Goal: Task Accomplishment & Management: Manage account settings

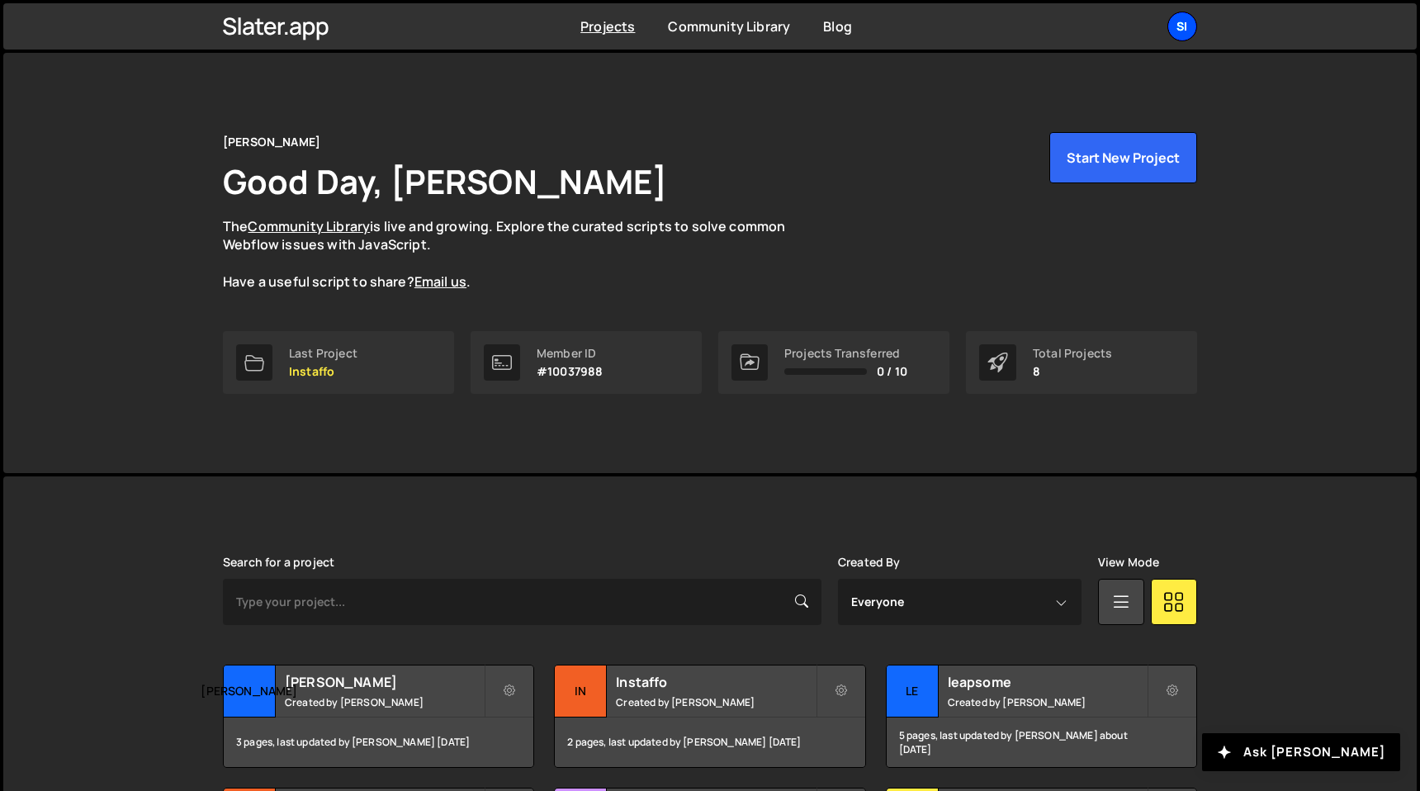
click at [1189, 24] on div "SI" at bounding box center [1182, 27] width 30 height 30
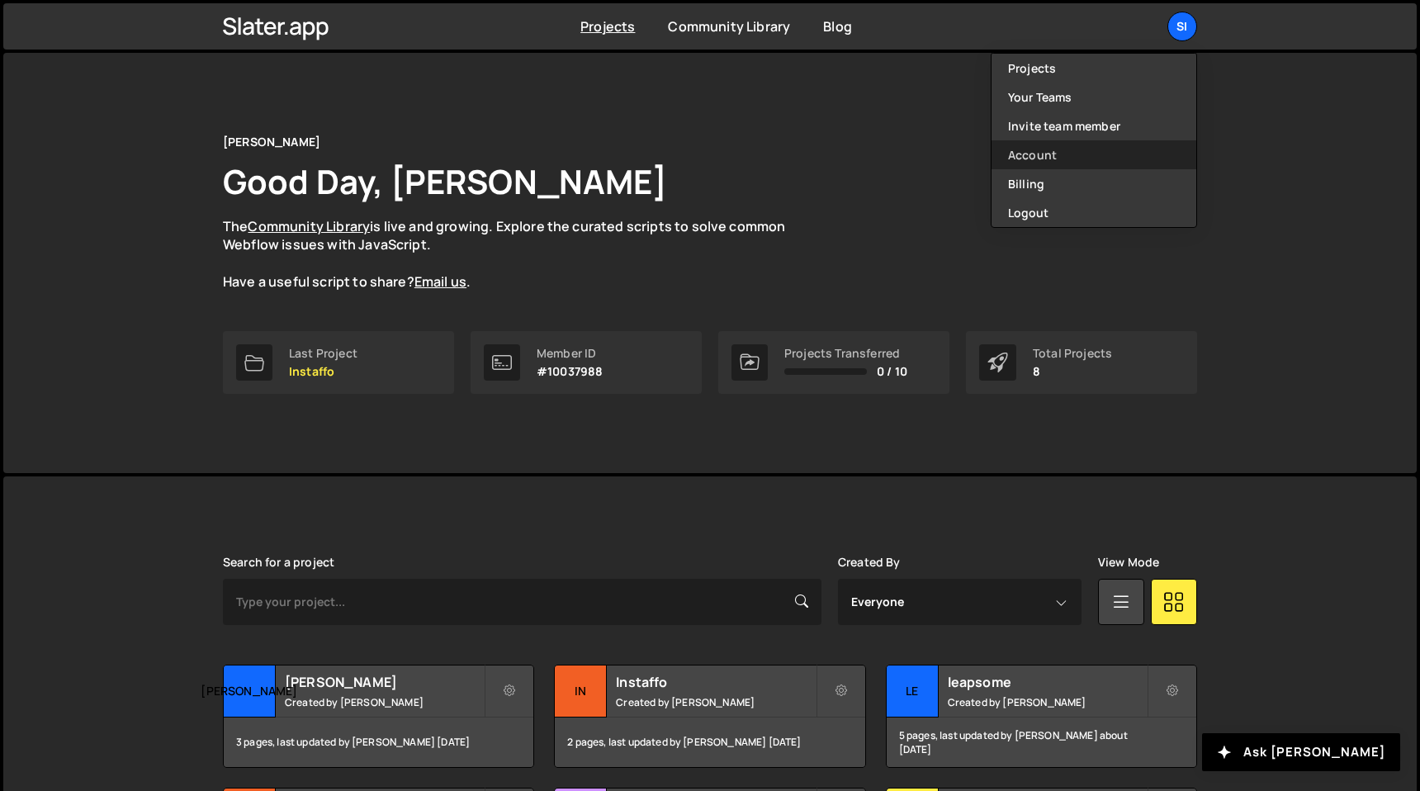
click at [1079, 163] on link "Account" at bounding box center [1093, 154] width 205 height 29
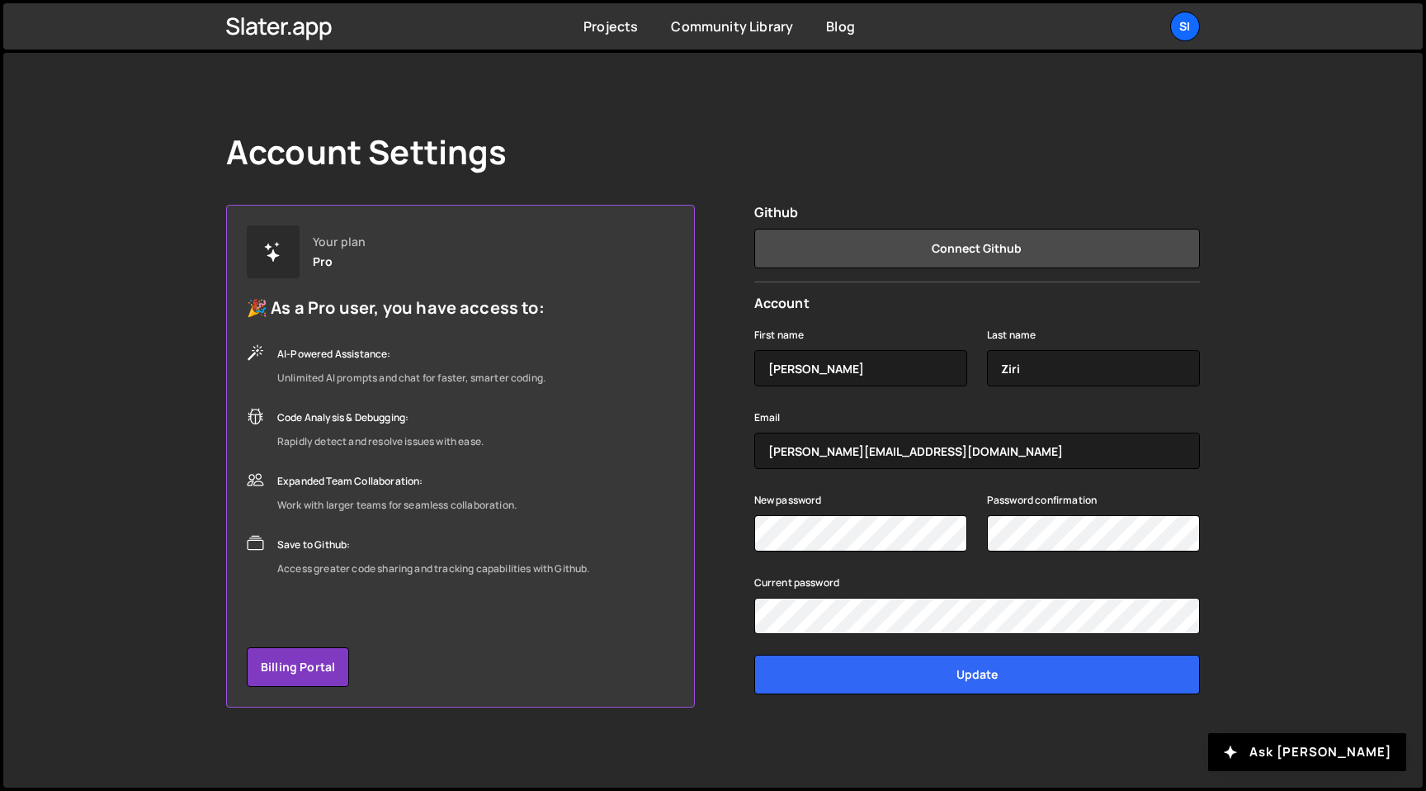
click at [1199, 19] on link "SI" at bounding box center [1185, 27] width 30 height 30
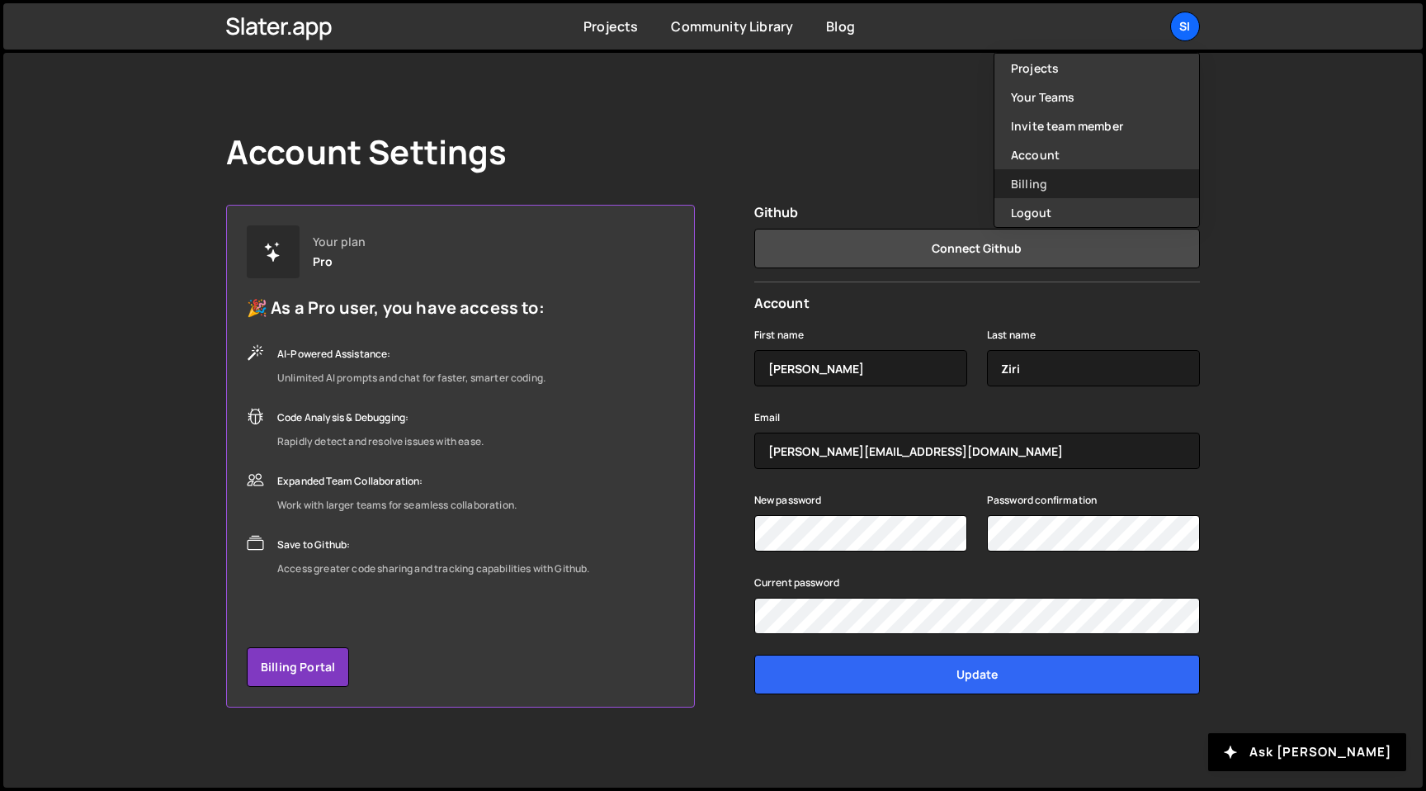
click at [1080, 170] on link "Billing" at bounding box center [1097, 183] width 205 height 29
